Goal: Information Seeking & Learning: Understand process/instructions

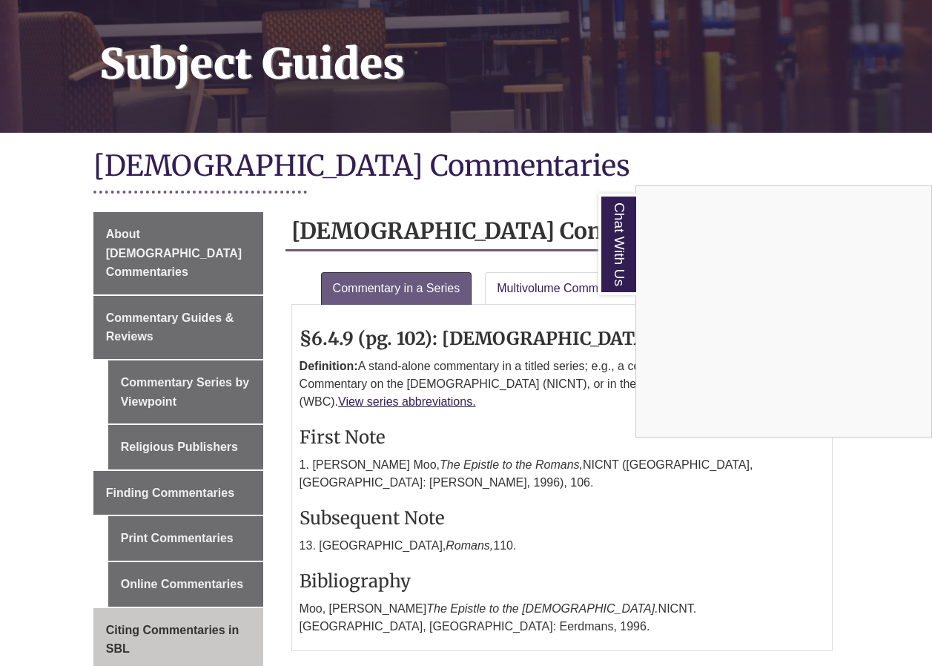
scroll to position [297, 0]
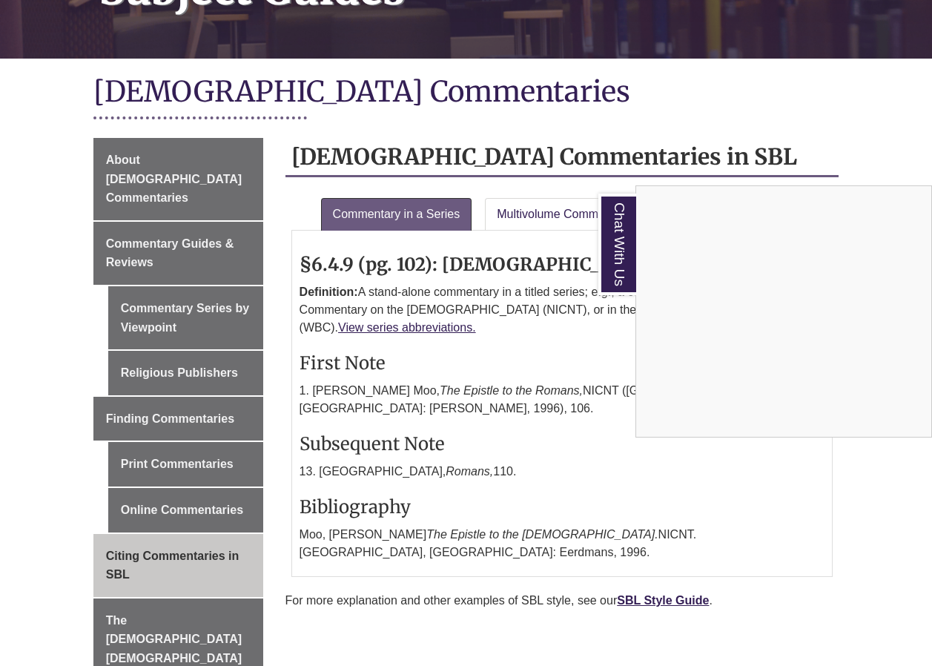
click at [245, 372] on div "Chat With Us" at bounding box center [466, 333] width 932 height 666
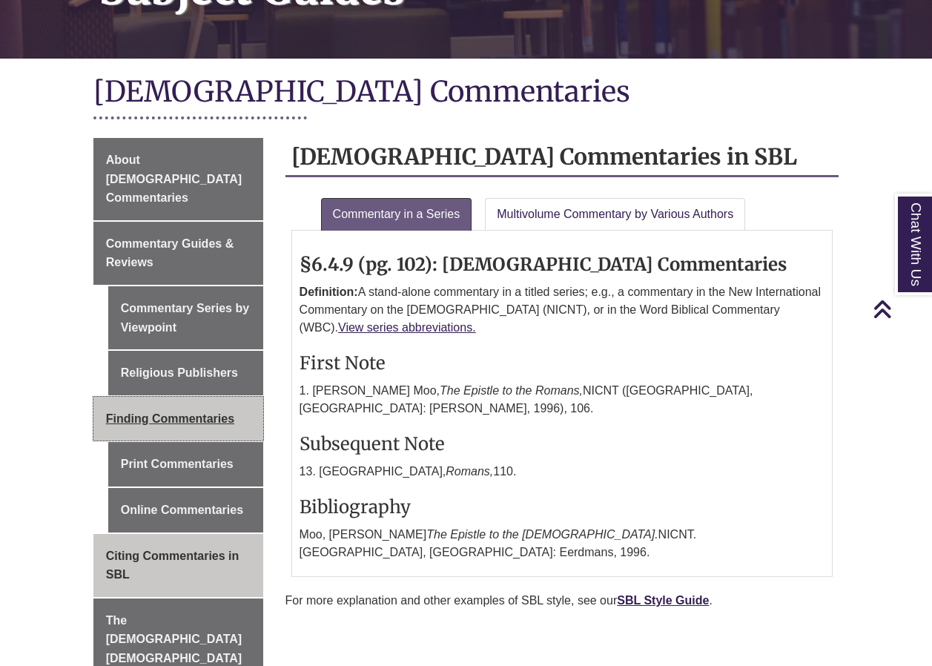
click at [225, 412] on span "Finding Commentaries" at bounding box center [170, 418] width 128 height 13
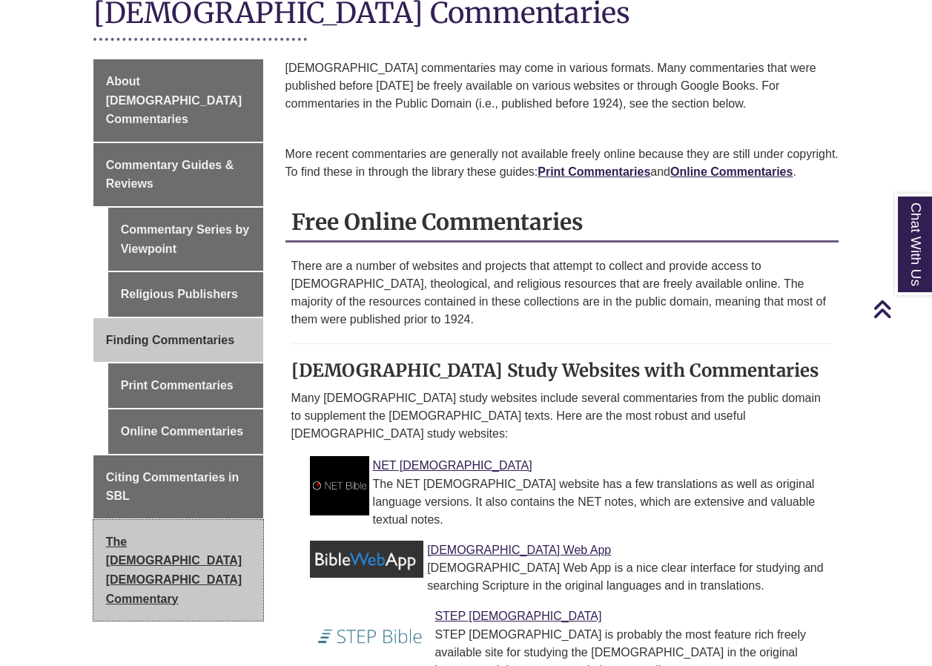
scroll to position [371, 0]
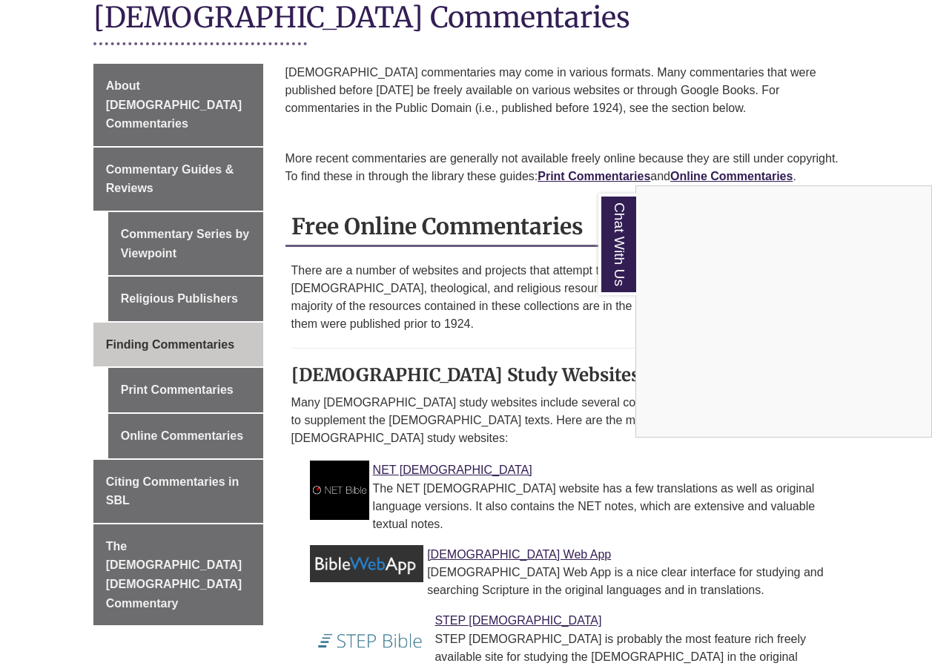
click at [234, 358] on div "Chat With Us" at bounding box center [466, 333] width 932 height 666
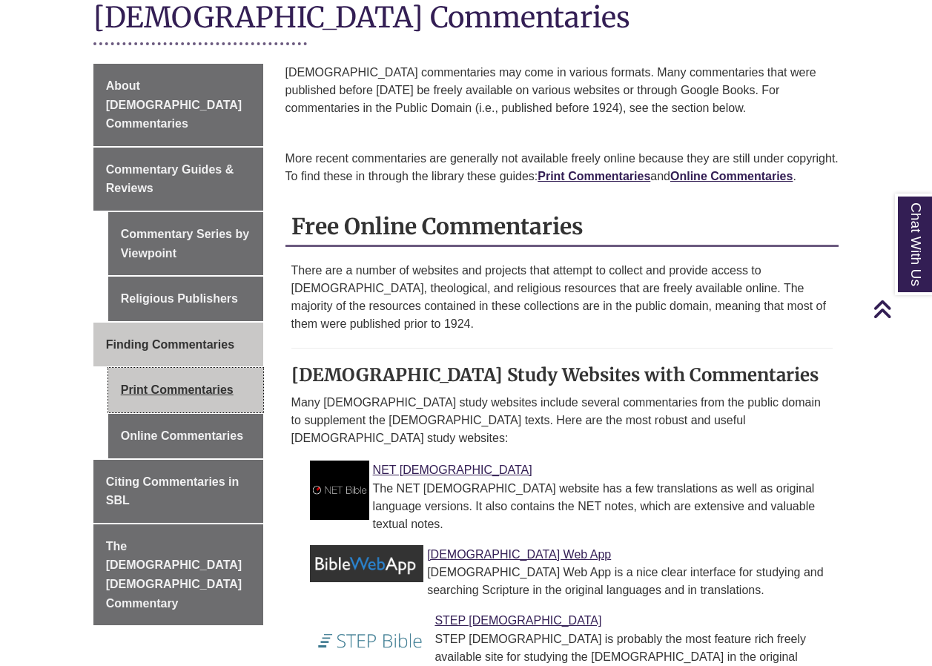
click at [243, 368] on link "Print Commentaries" at bounding box center [185, 390] width 155 height 45
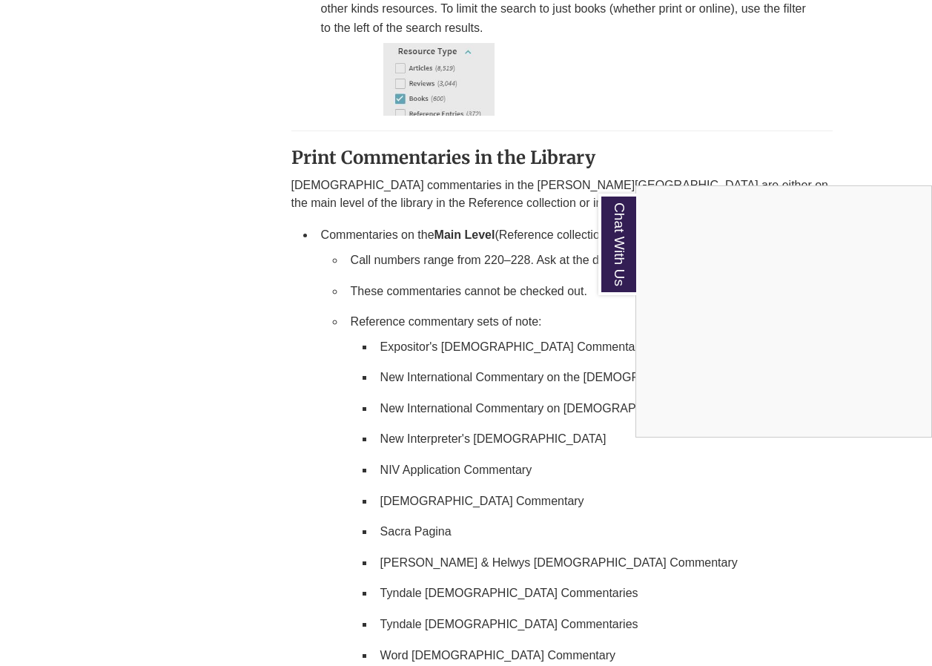
scroll to position [1038, 0]
